Goal: Task Accomplishment & Management: Use online tool/utility

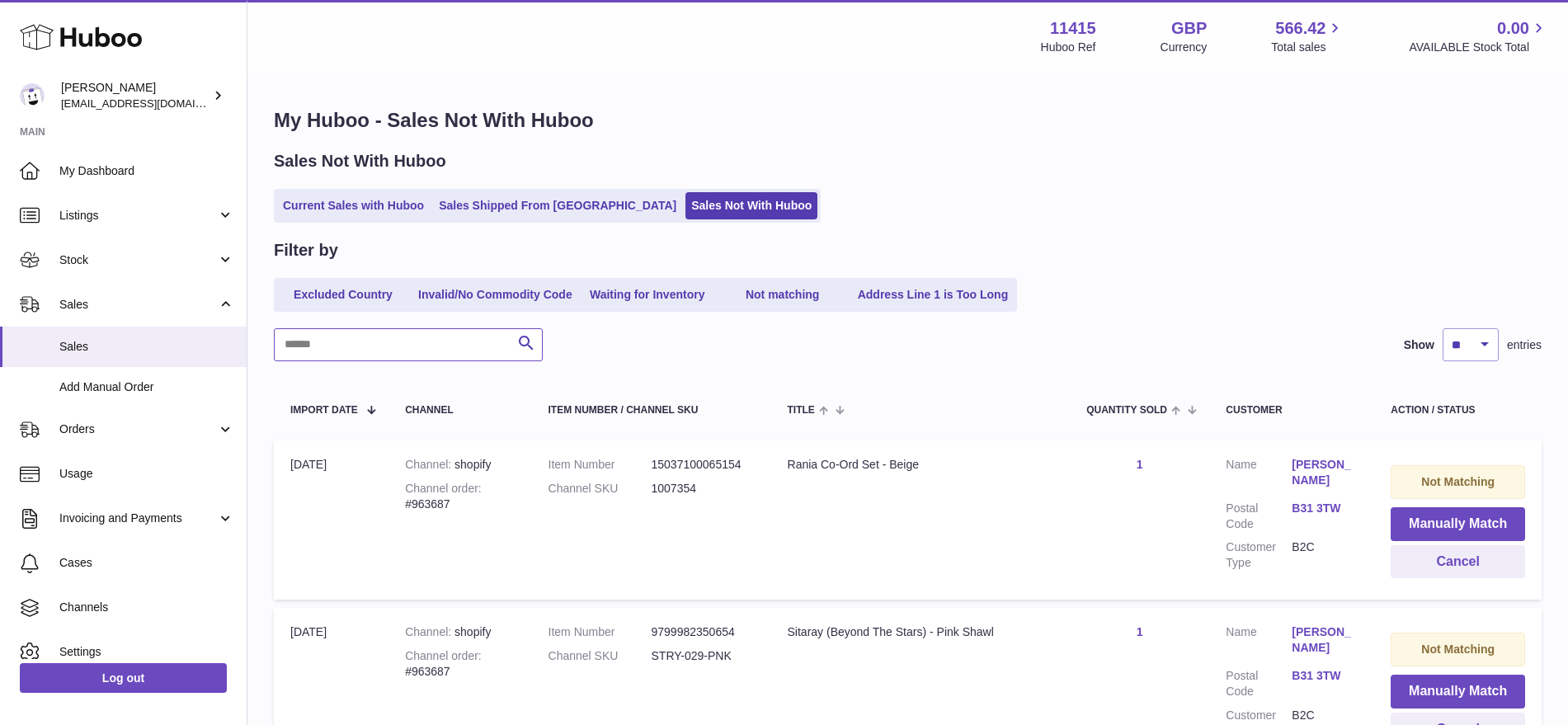
click at [344, 353] on input "text" at bounding box center [408, 344] width 269 height 33
drag, startPoint x: 370, startPoint y: 341, endPoint x: 246, endPoint y: 355, distance: 124.8
type input "******"
click at [688, 205] on link "Sales Not With Huboo" at bounding box center [751, 205] width 132 height 27
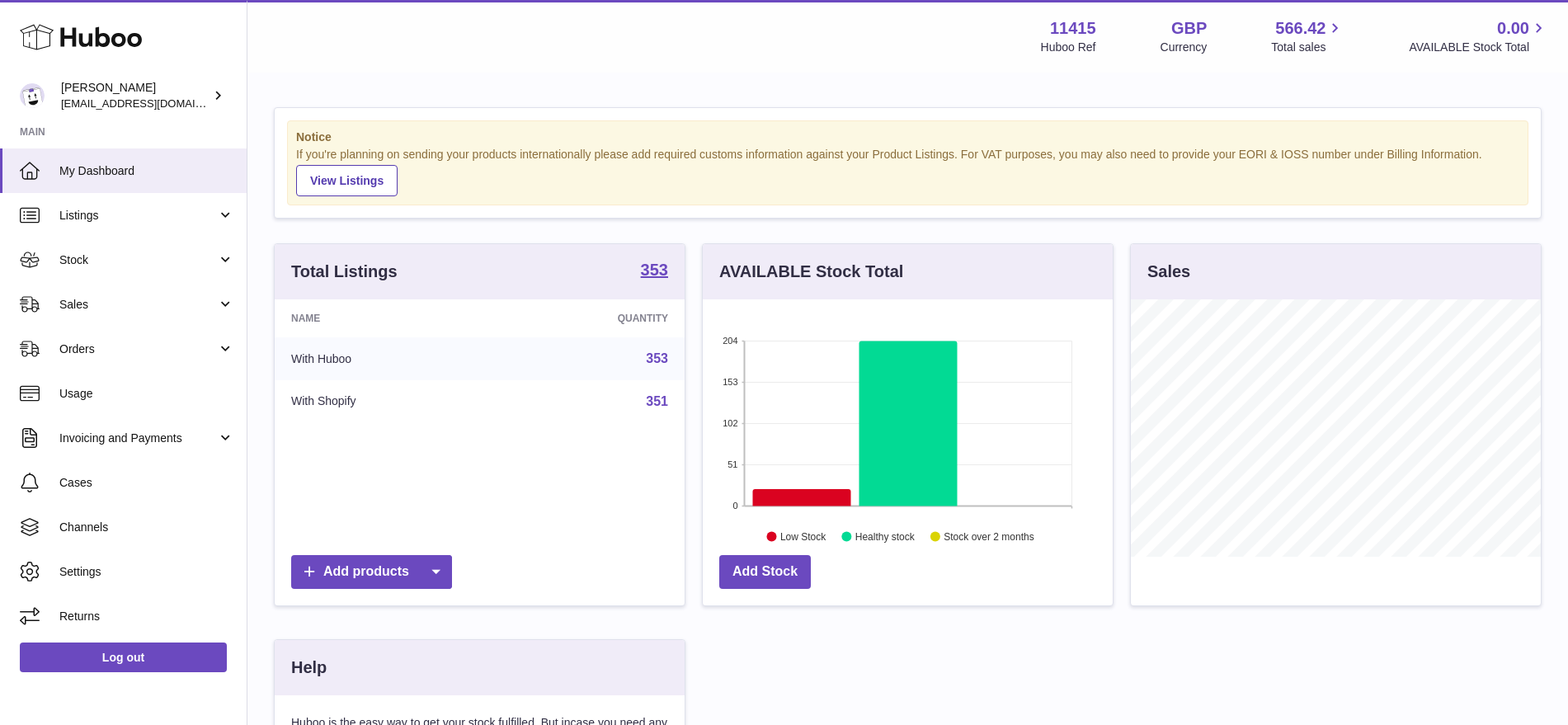
scroll to position [257, 410]
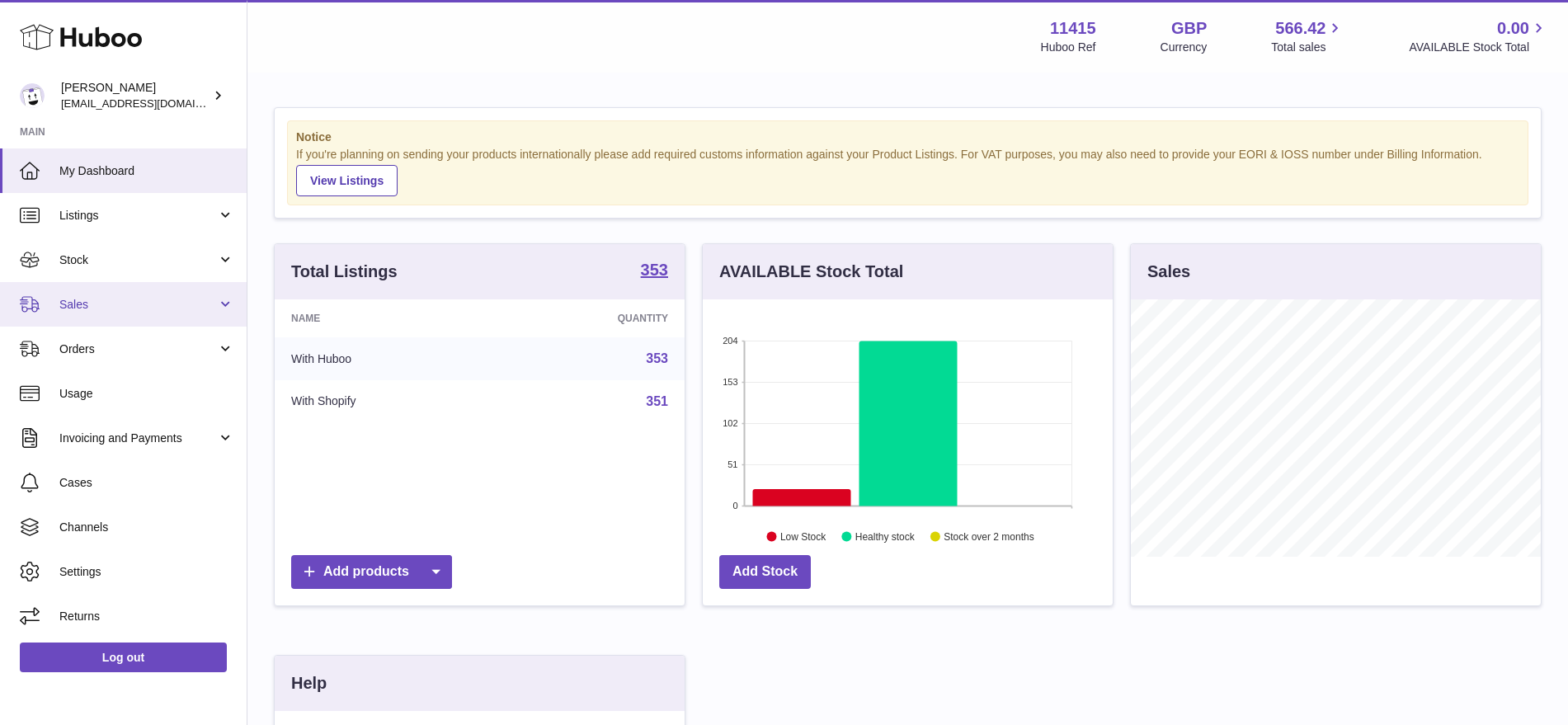
click at [98, 314] on link "Sales" at bounding box center [123, 303] width 246 height 45
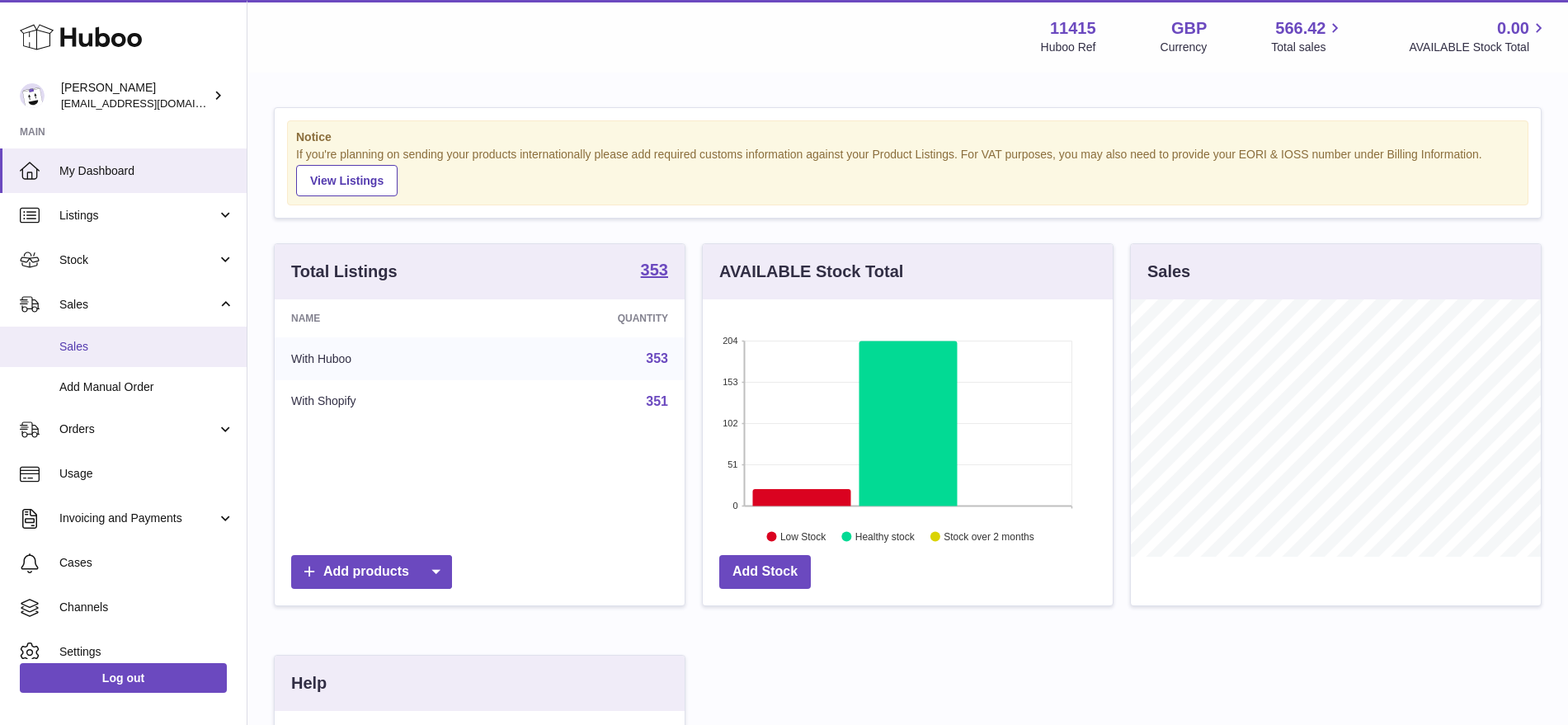
click at [145, 353] on span "Sales" at bounding box center [146, 346] width 175 height 15
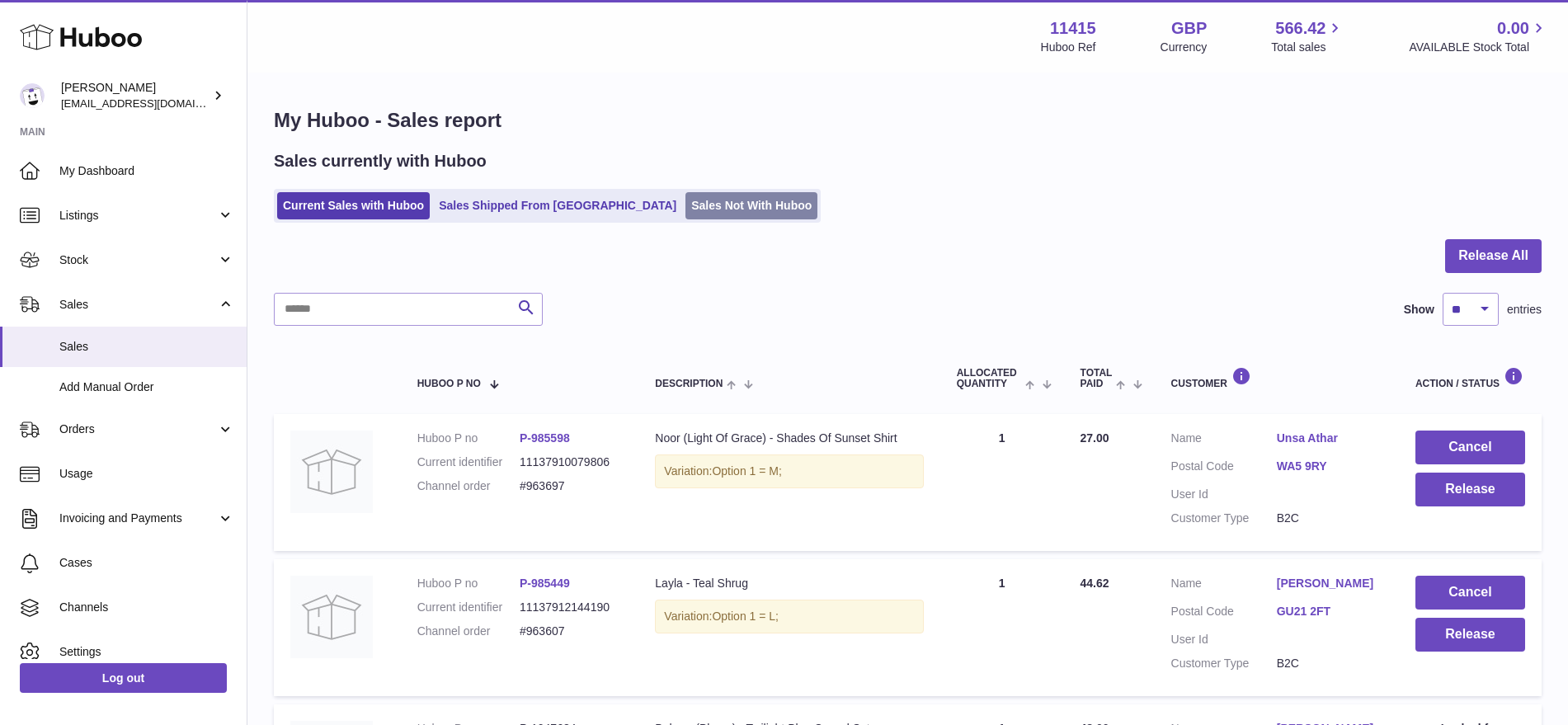
click at [685, 210] on link "Sales Not With Huboo" at bounding box center [751, 205] width 132 height 27
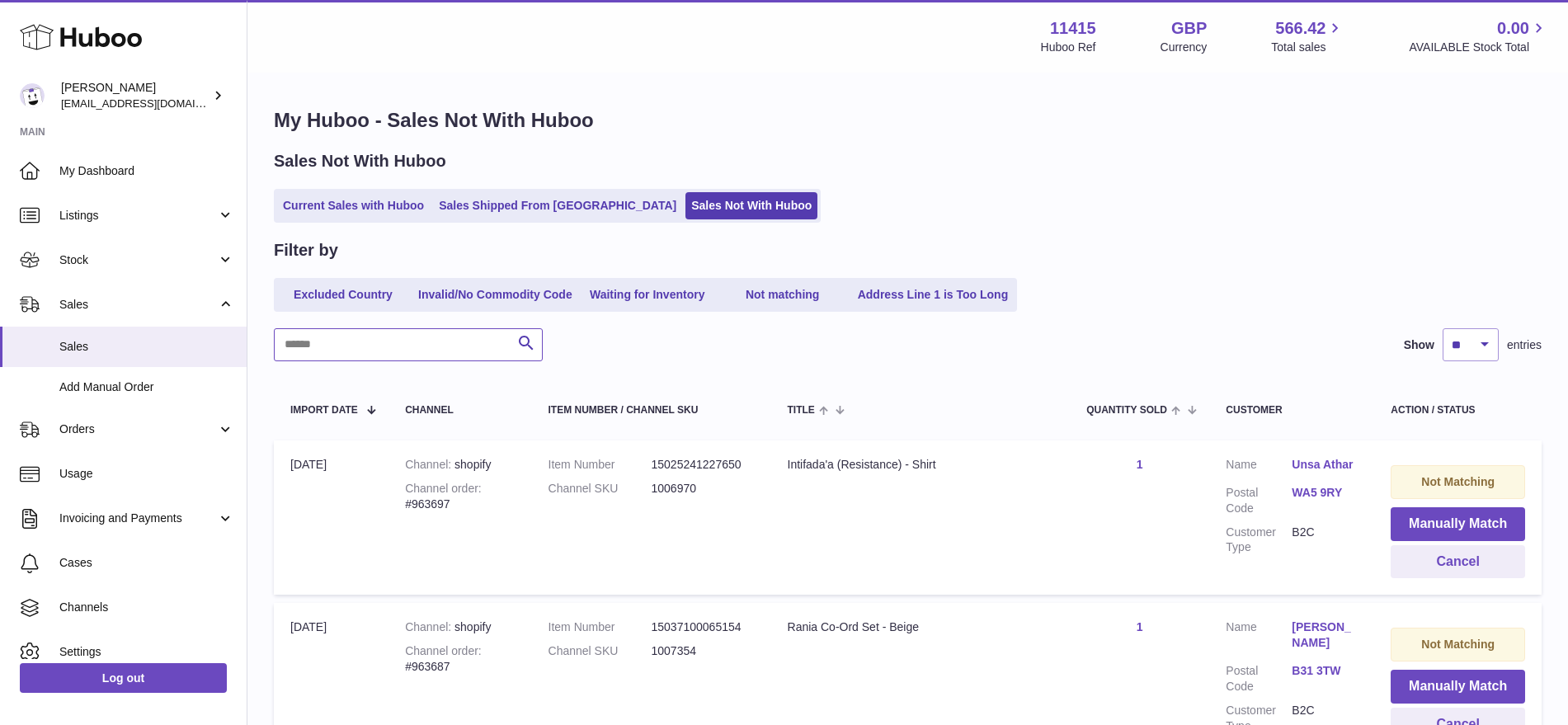
click at [337, 353] on input "text" at bounding box center [408, 344] width 269 height 33
paste input "******"
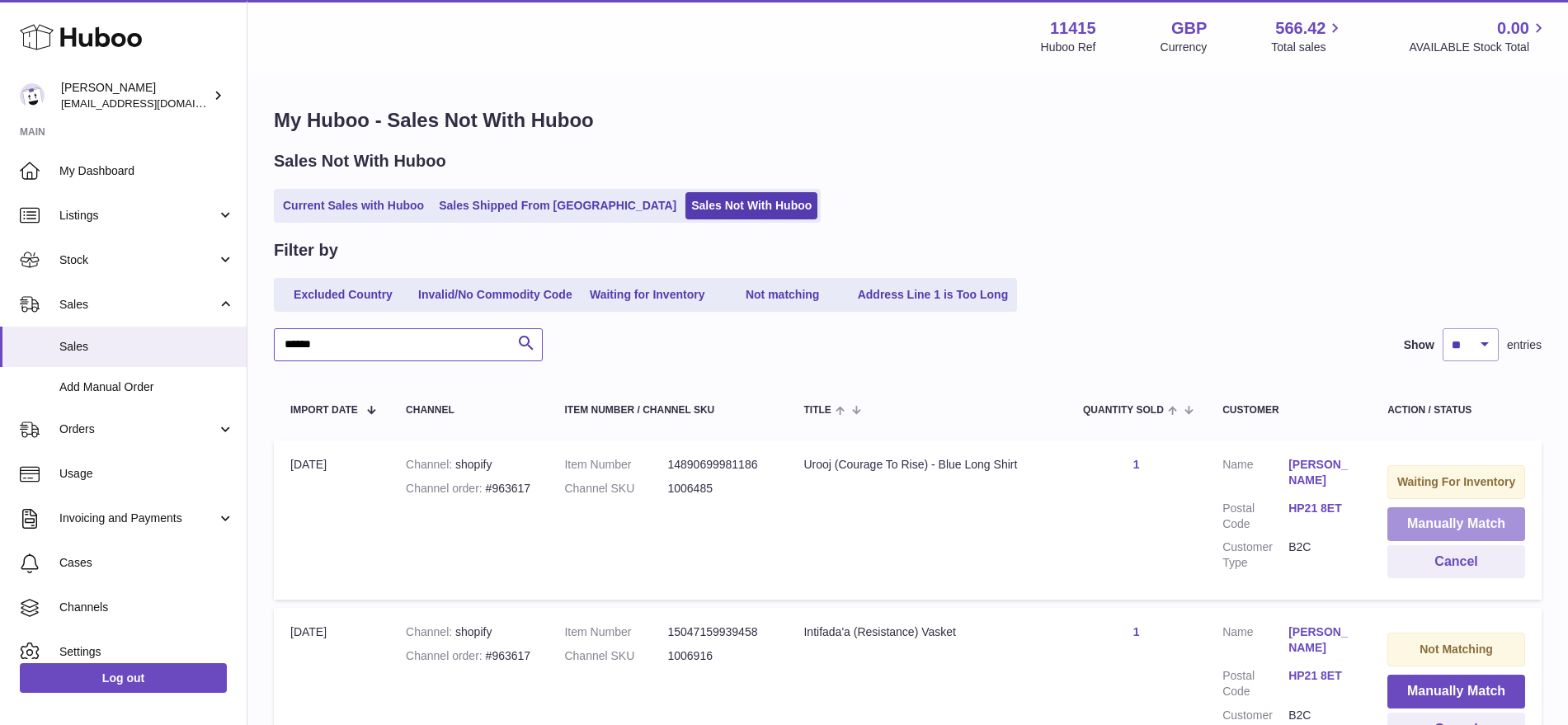
type input "******"
click at [1462, 531] on button "Manually Match" at bounding box center [1456, 523] width 138 height 34
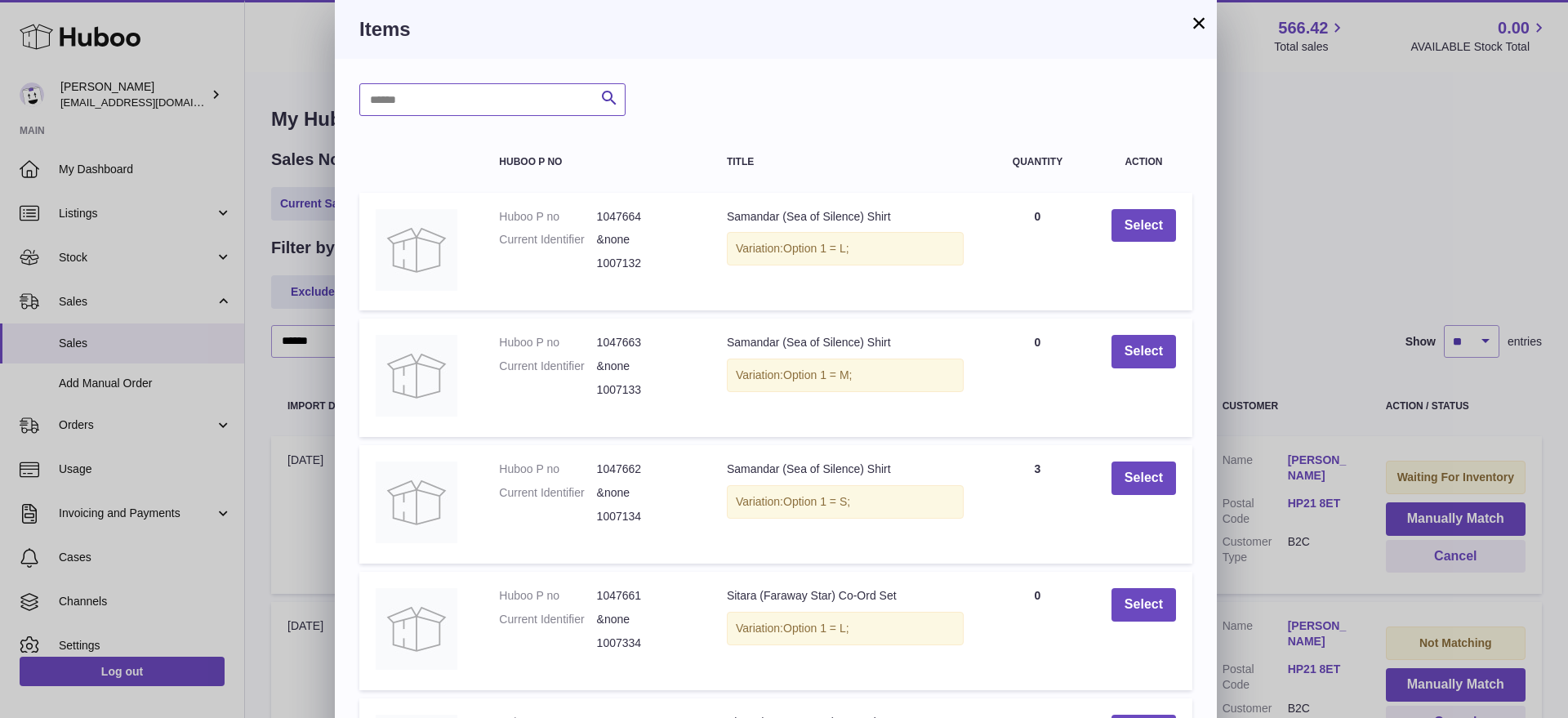
click at [435, 99] on input "text" at bounding box center [492, 100] width 266 height 32
type input "*****"
click at [606, 94] on icon "submit" at bounding box center [609, 98] width 20 height 21
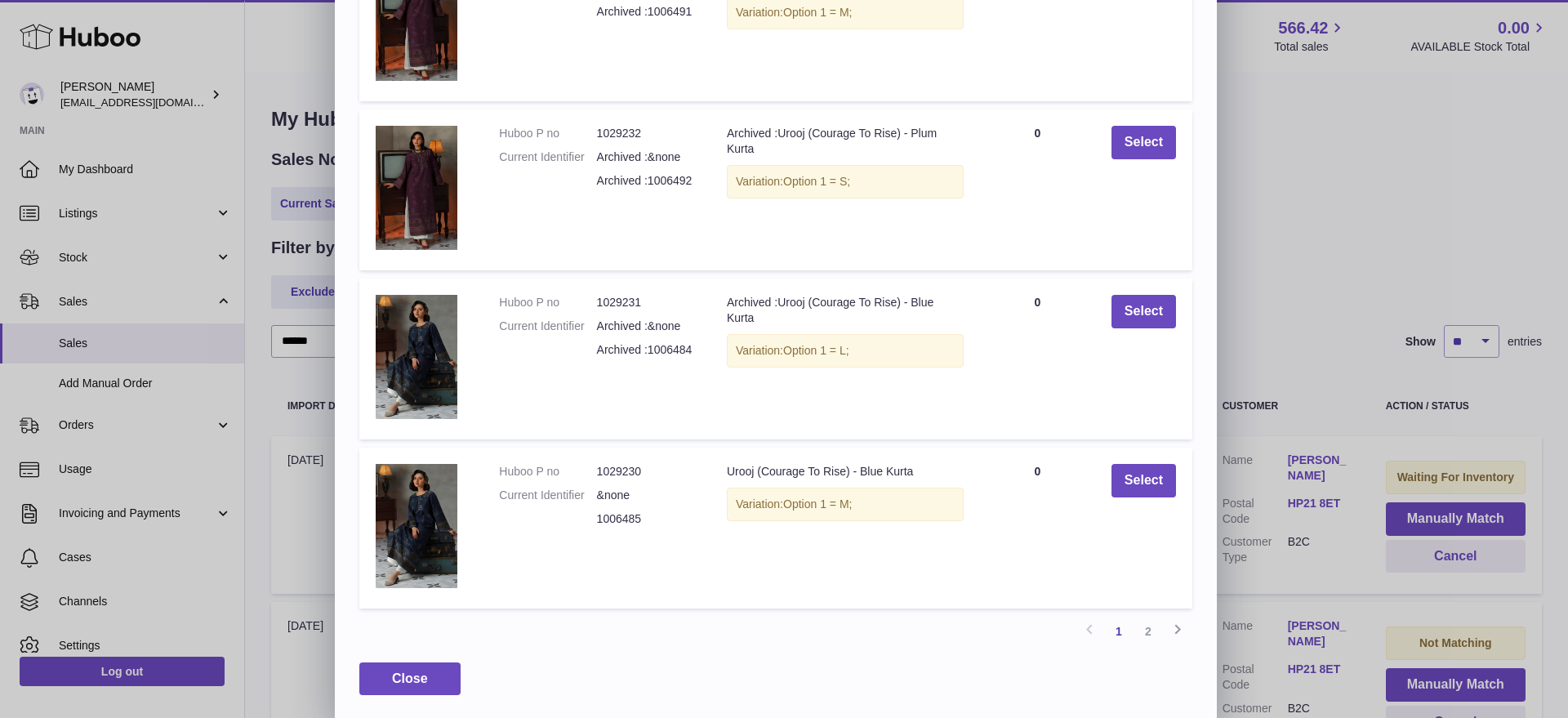
scroll to position [424, 0]
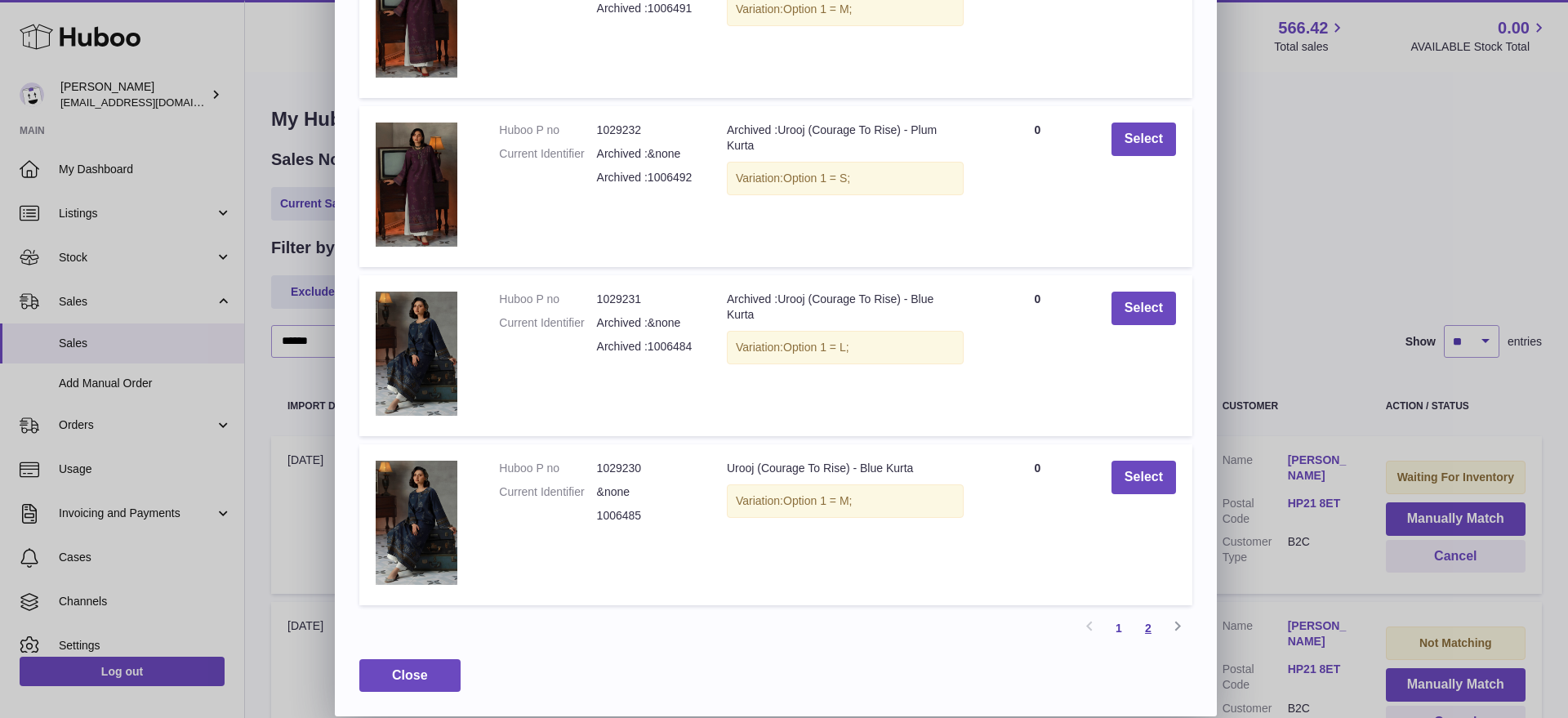
click at [1152, 628] on link "2" at bounding box center [1149, 628] width 30 height 30
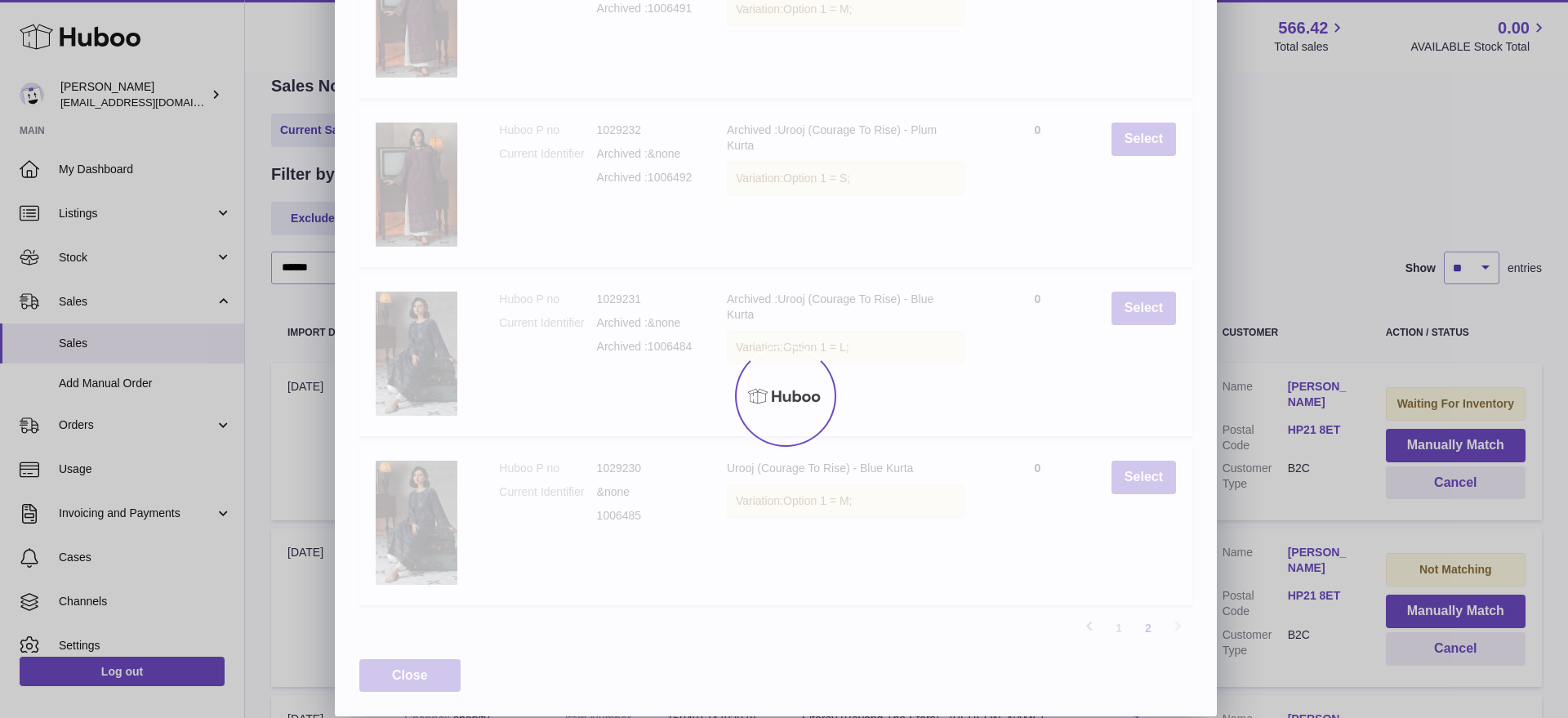
scroll to position [0, 0]
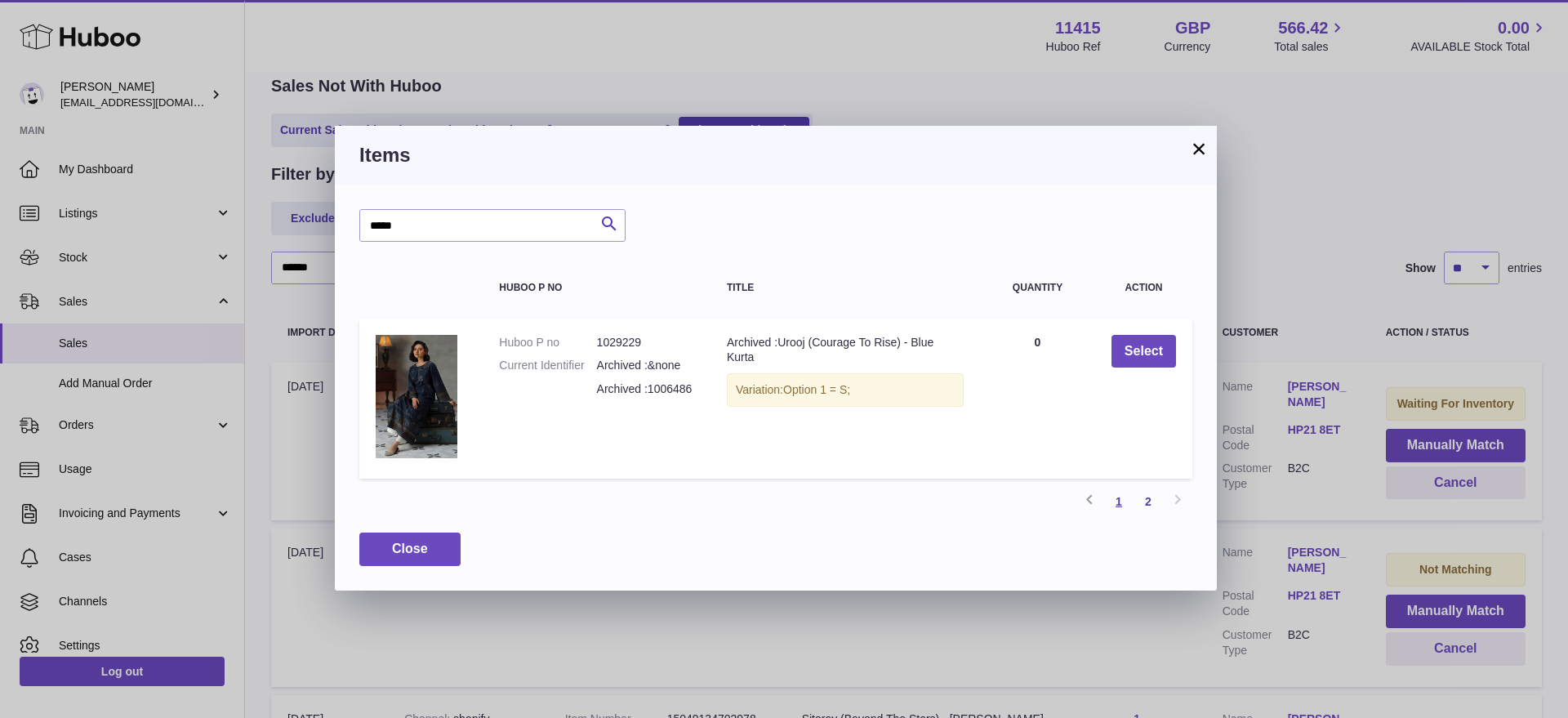
click at [1114, 501] on link "1" at bounding box center [1119, 501] width 30 height 30
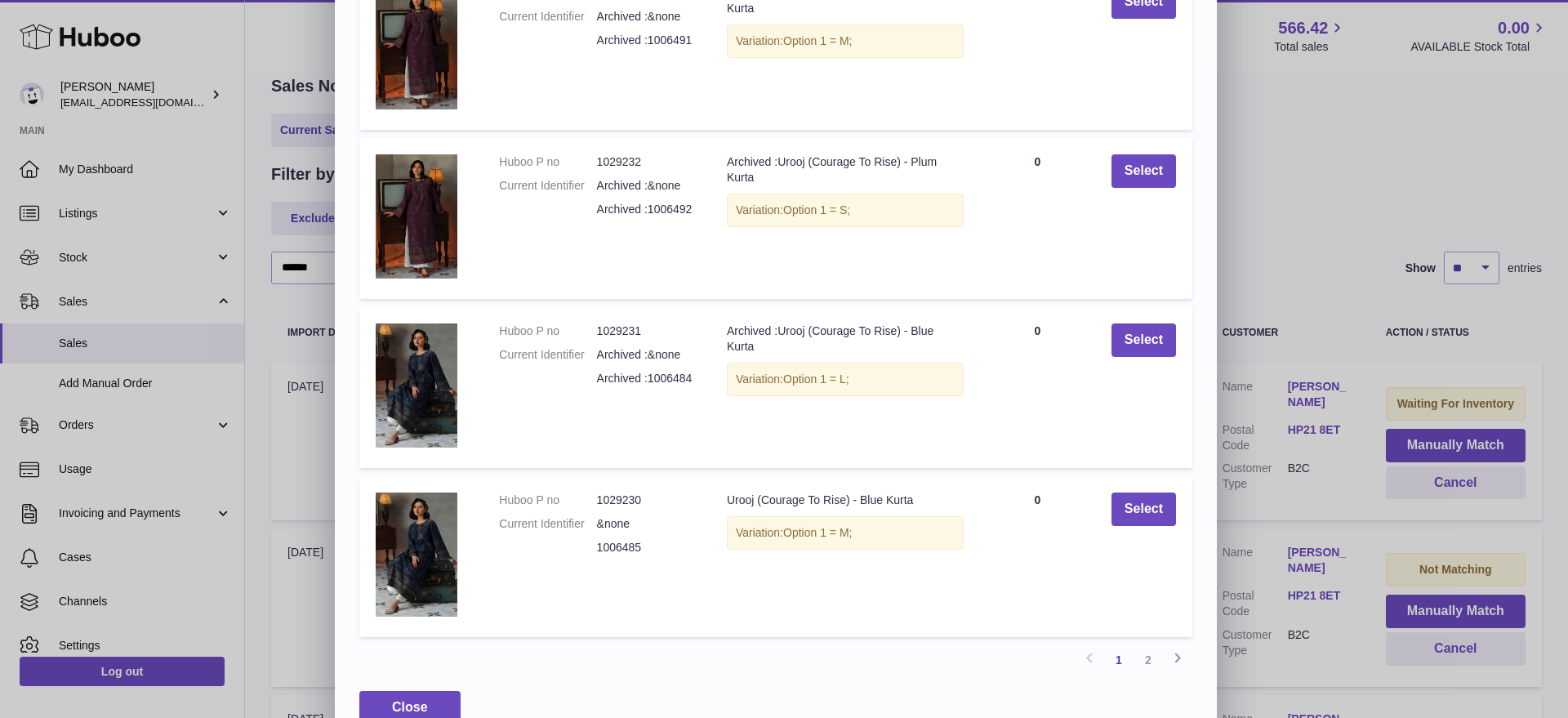
scroll to position [424, 0]
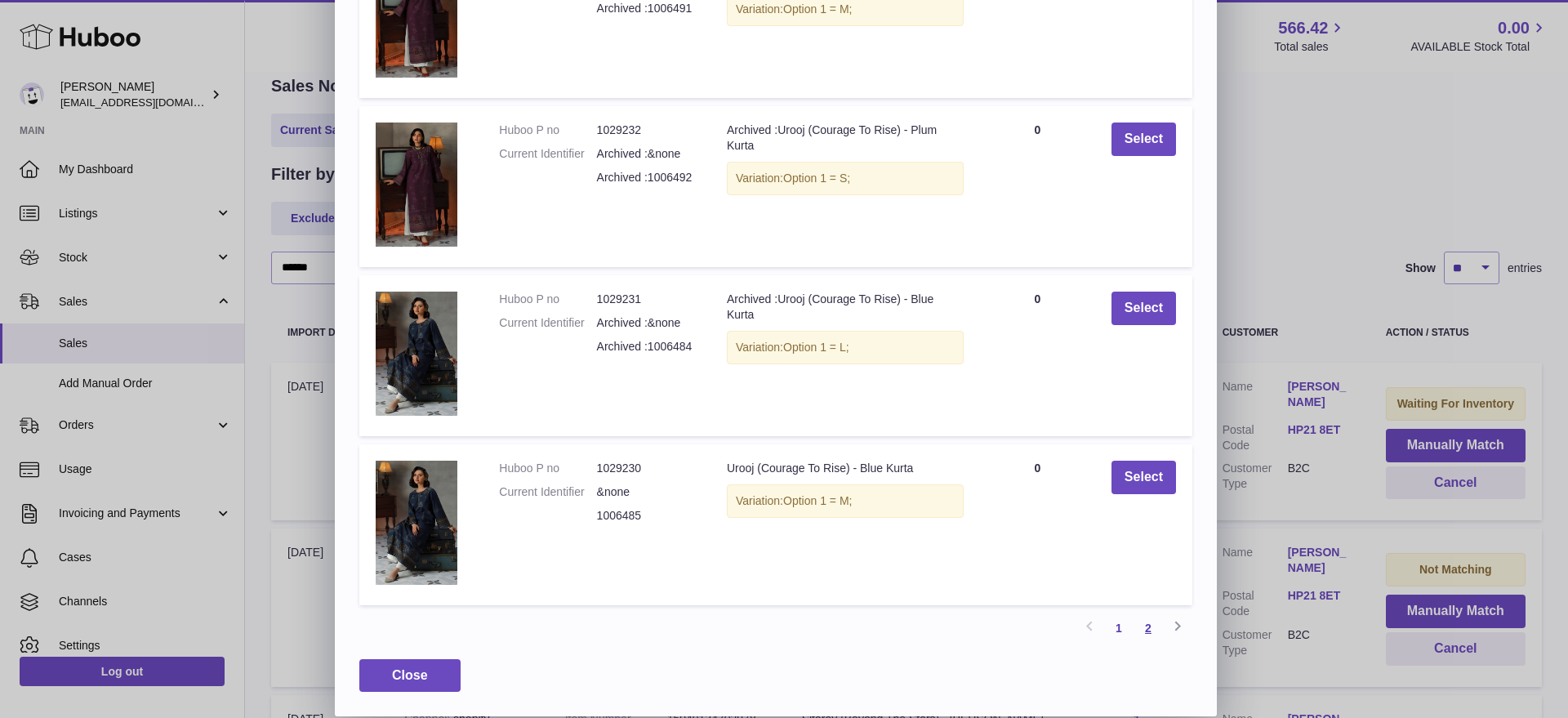
click at [1141, 623] on link "2" at bounding box center [1149, 628] width 30 height 30
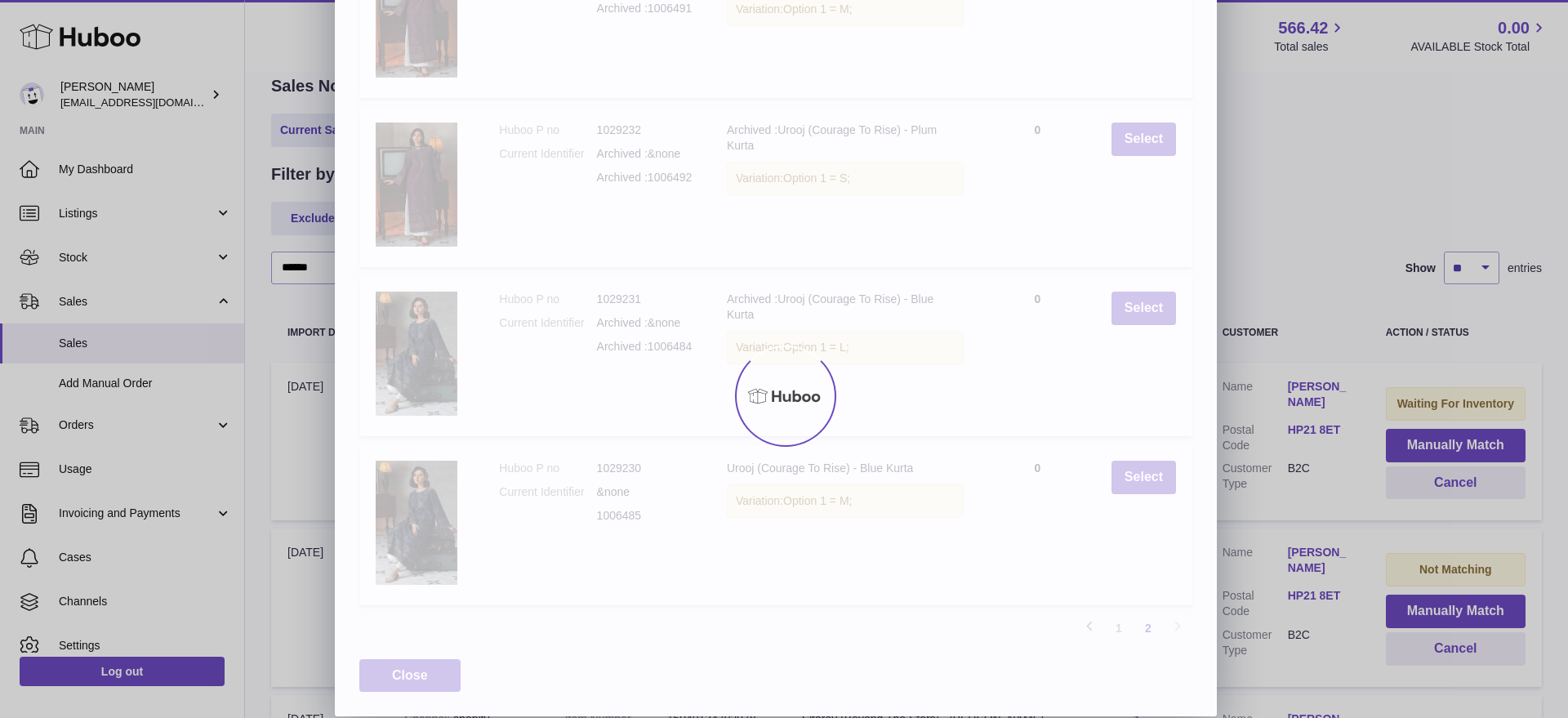
scroll to position [0, 0]
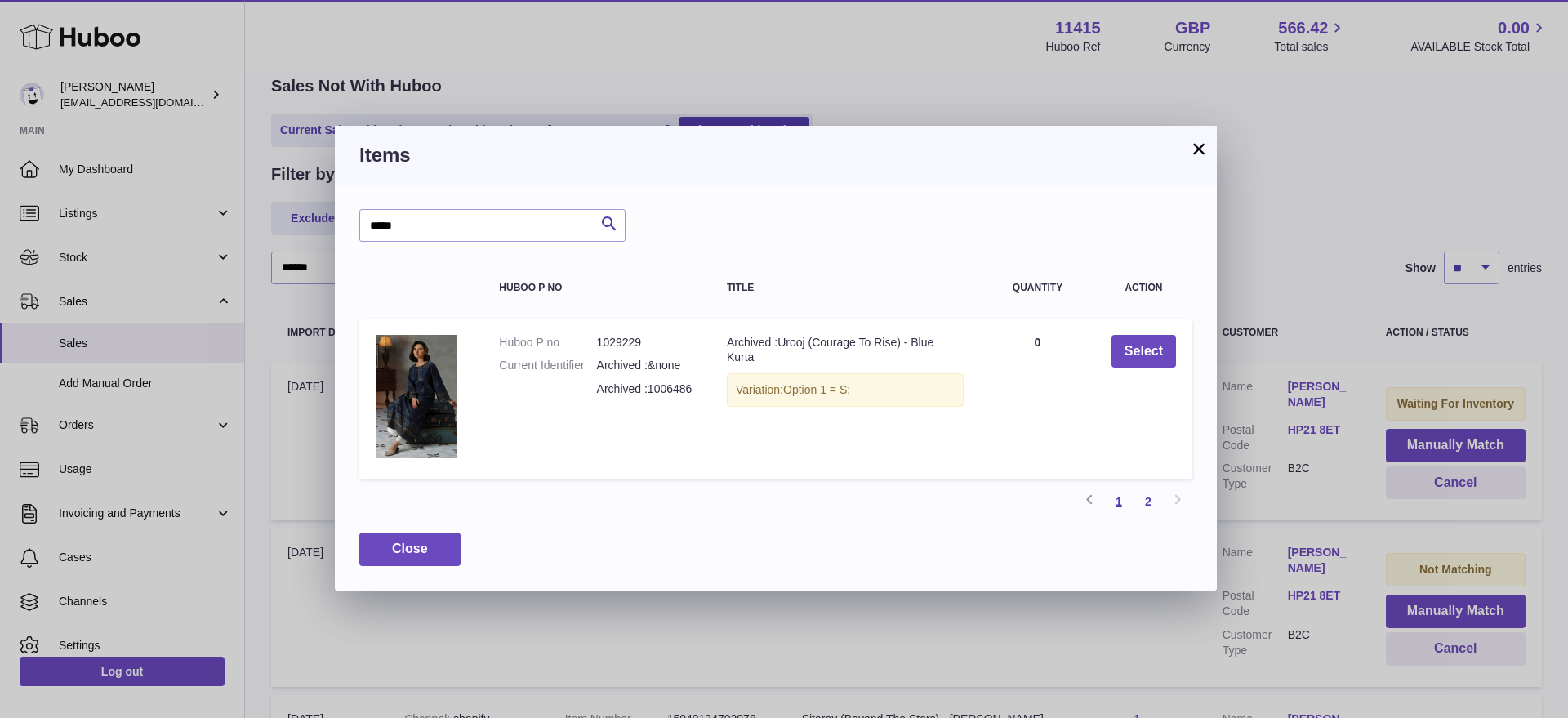
click at [1122, 500] on link "1" at bounding box center [1119, 501] width 30 height 30
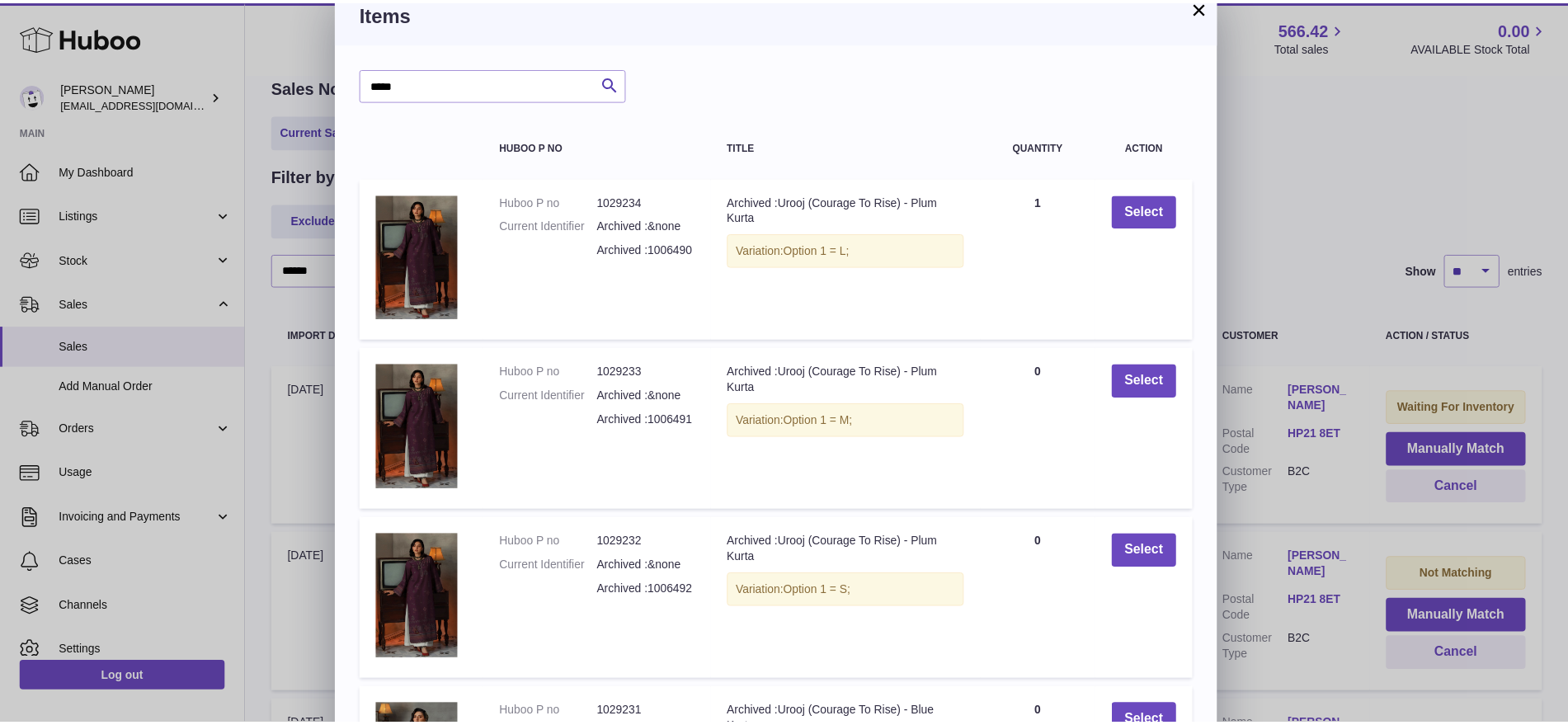
scroll to position [15, 0]
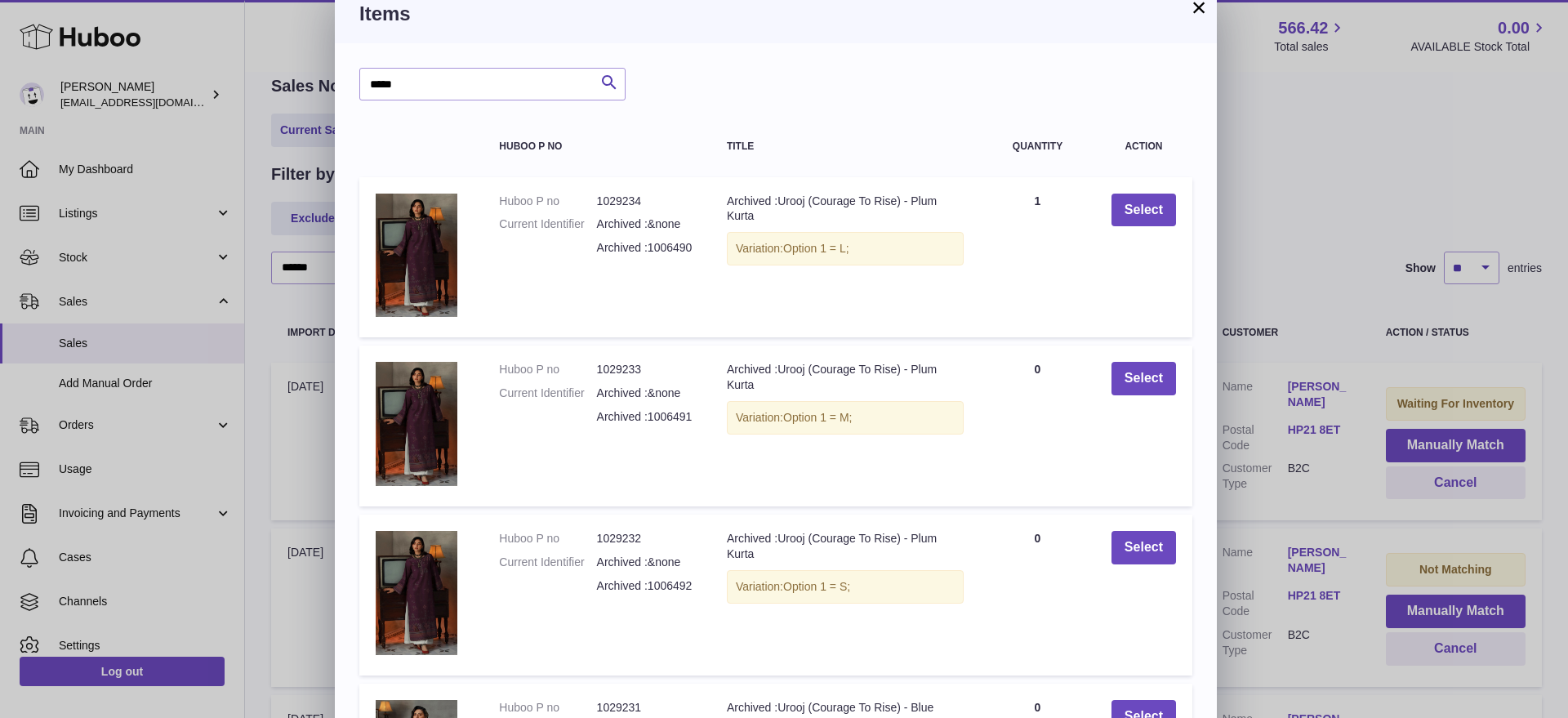
click at [1204, 10] on button "×" at bounding box center [1199, 7] width 20 height 20
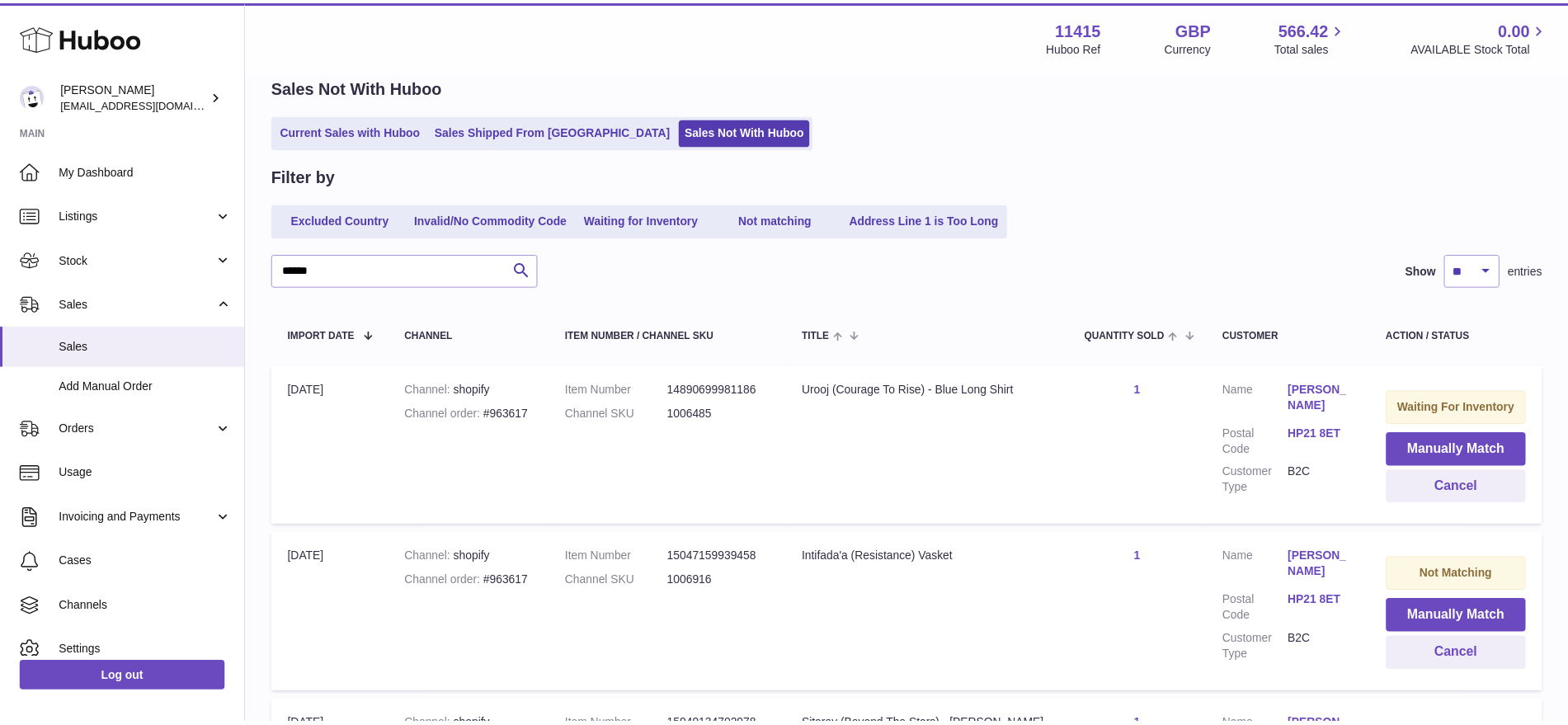
scroll to position [0, 0]
